Goal: Find contact information: Find contact information

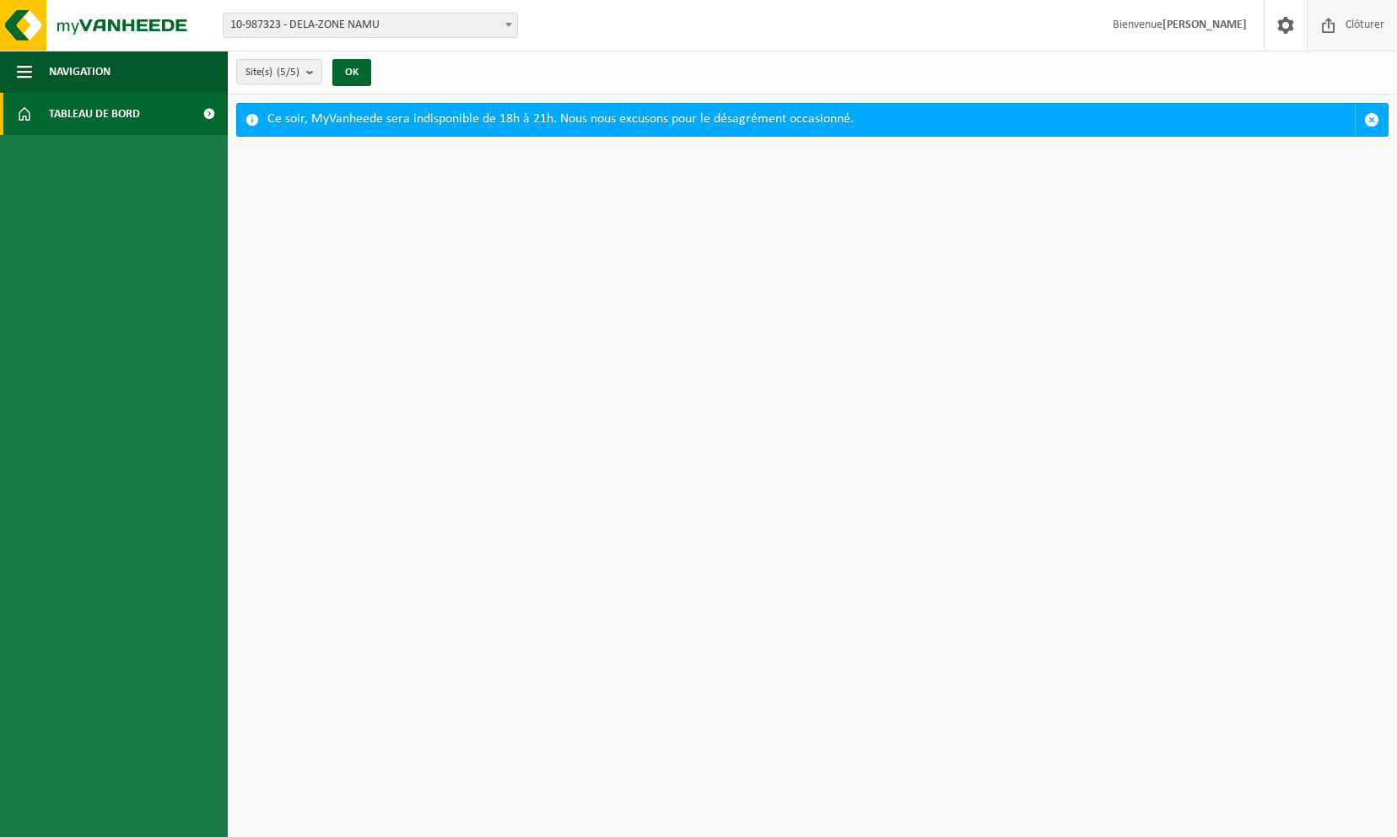
click at [1365, 26] on span "Clôturer" at bounding box center [1364, 25] width 47 height 50
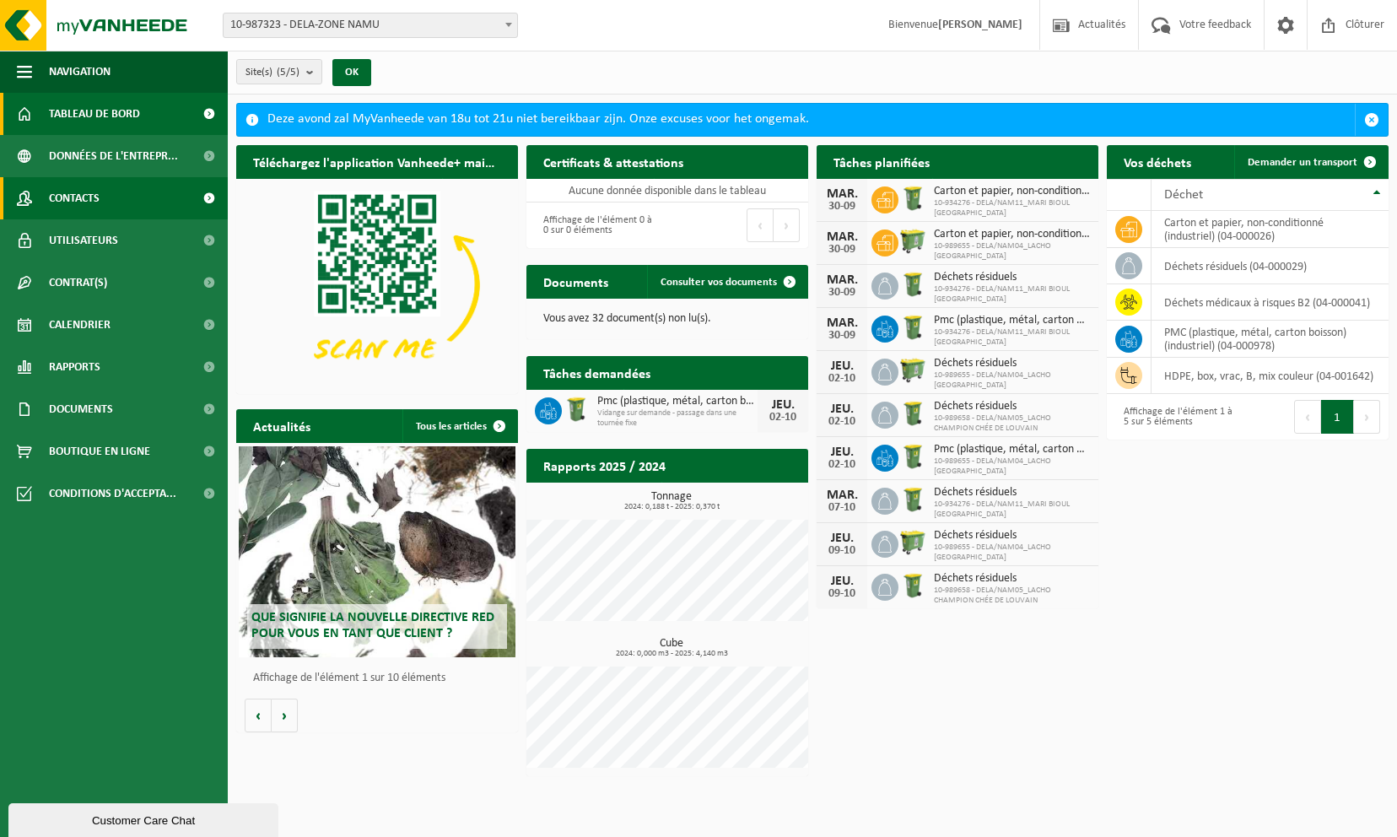
click at [104, 194] on link "Contacts" at bounding box center [114, 198] width 228 height 42
